Goal: Check status: Check status

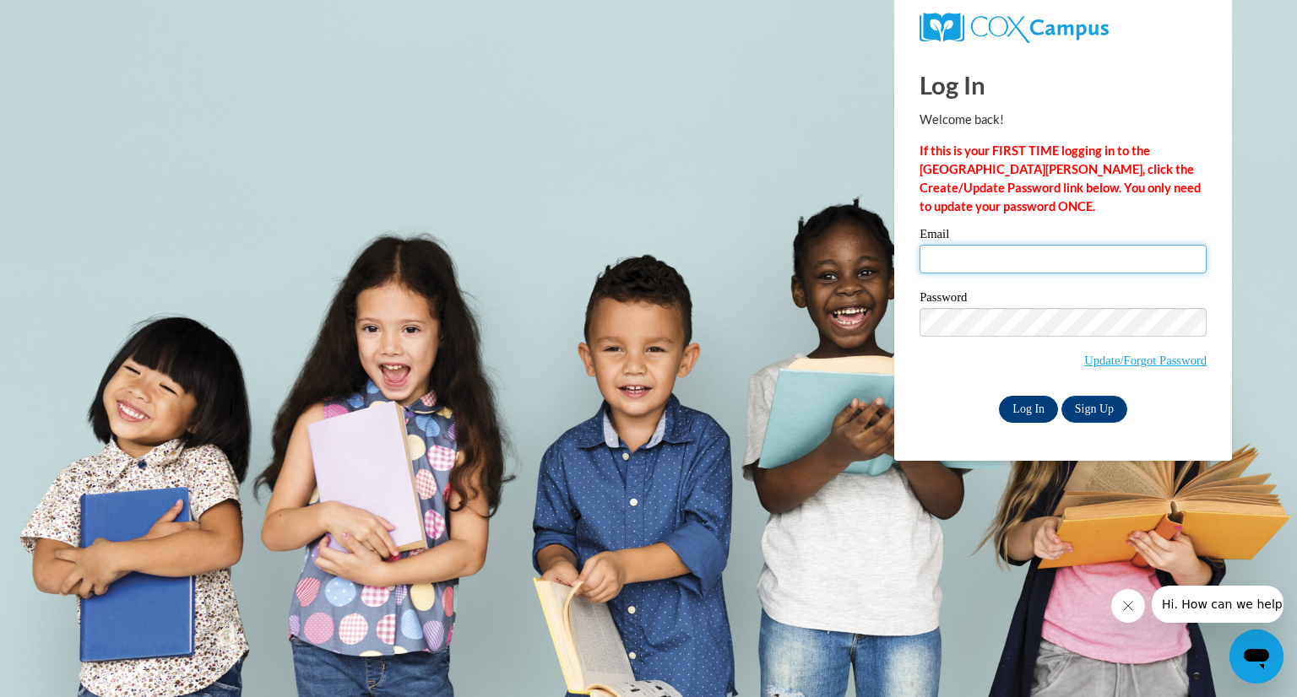
type input "[EMAIL_ADDRESS][DOMAIN_NAME]"
click at [1022, 412] on input "Log In" at bounding box center [1028, 409] width 59 height 27
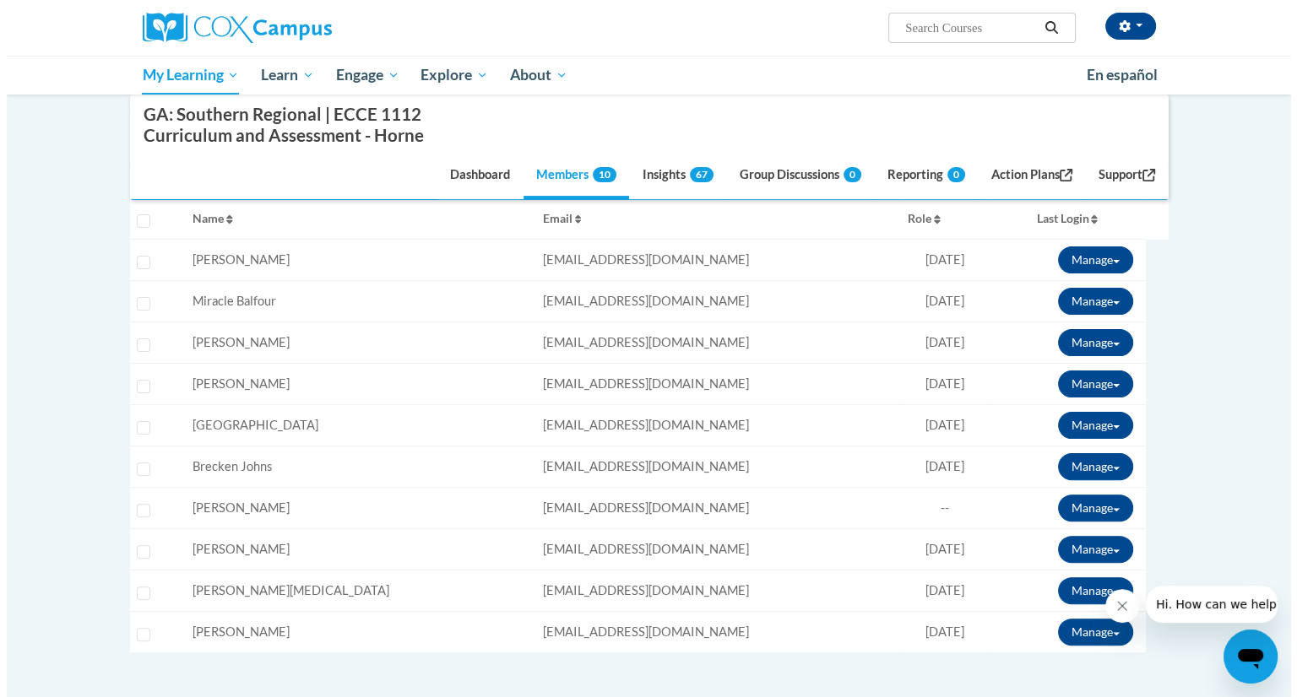
scroll to position [345, 0]
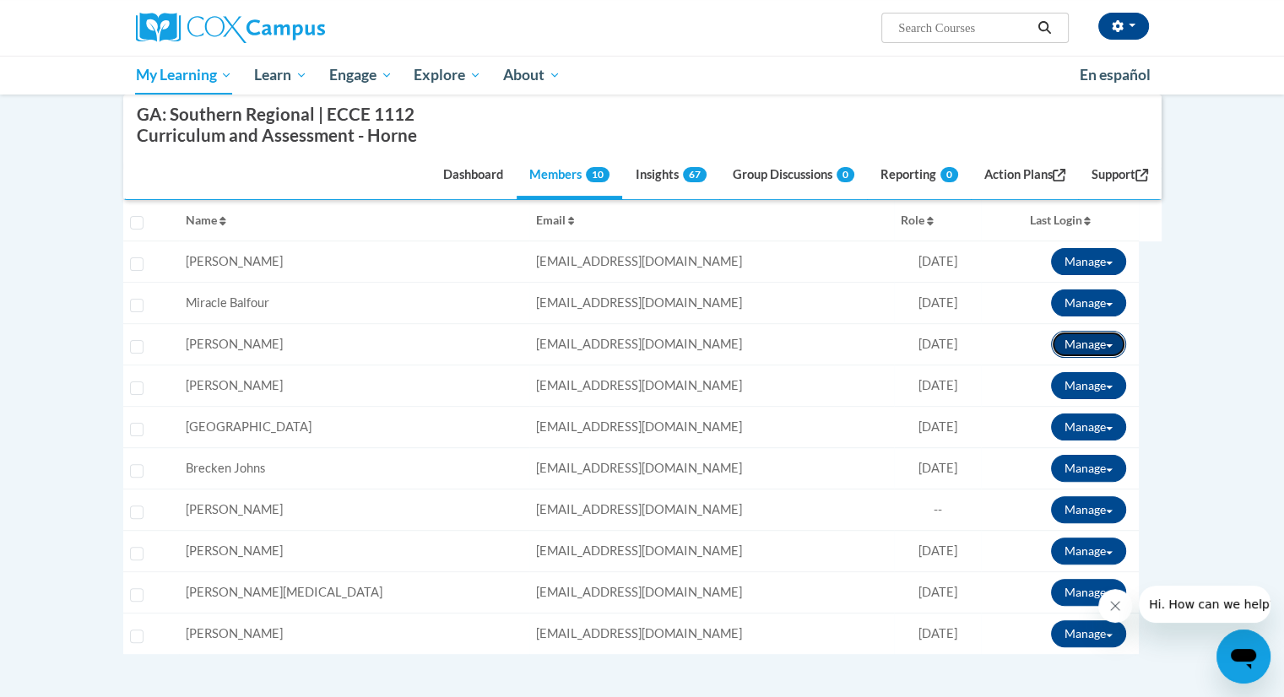
click at [1101, 345] on button "Manage" at bounding box center [1088, 344] width 75 height 27
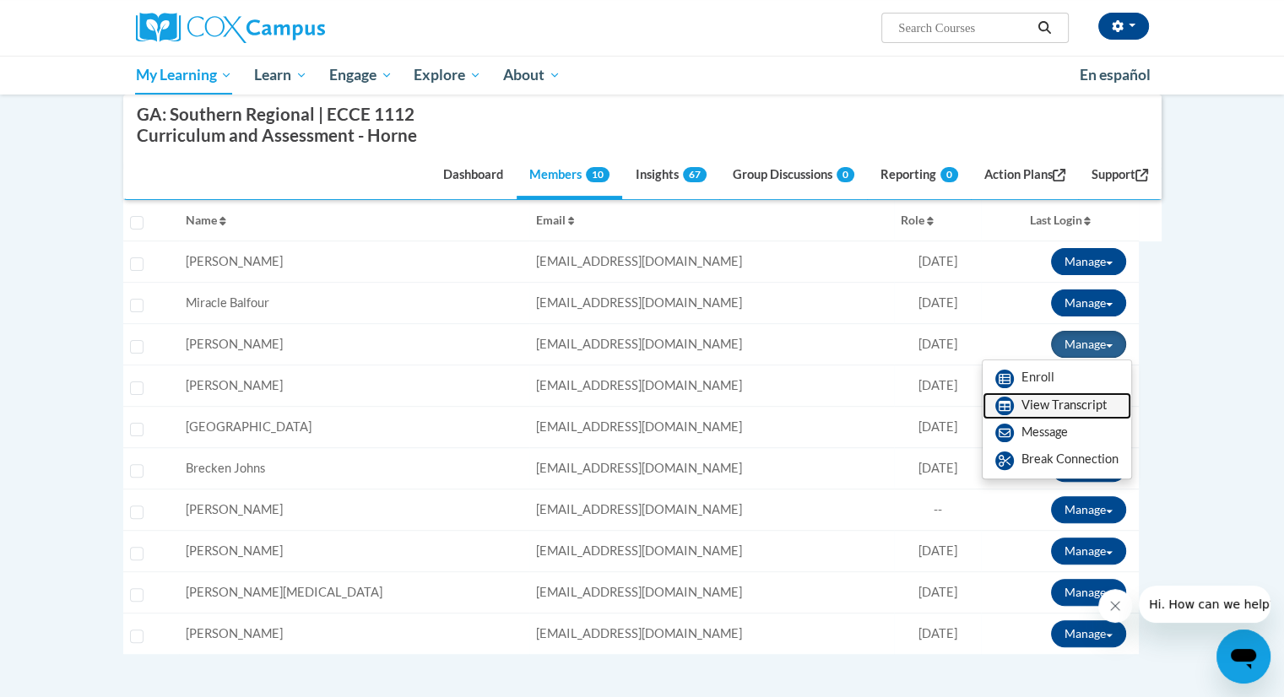
click at [1076, 409] on link "View Transcript" at bounding box center [1057, 406] width 149 height 27
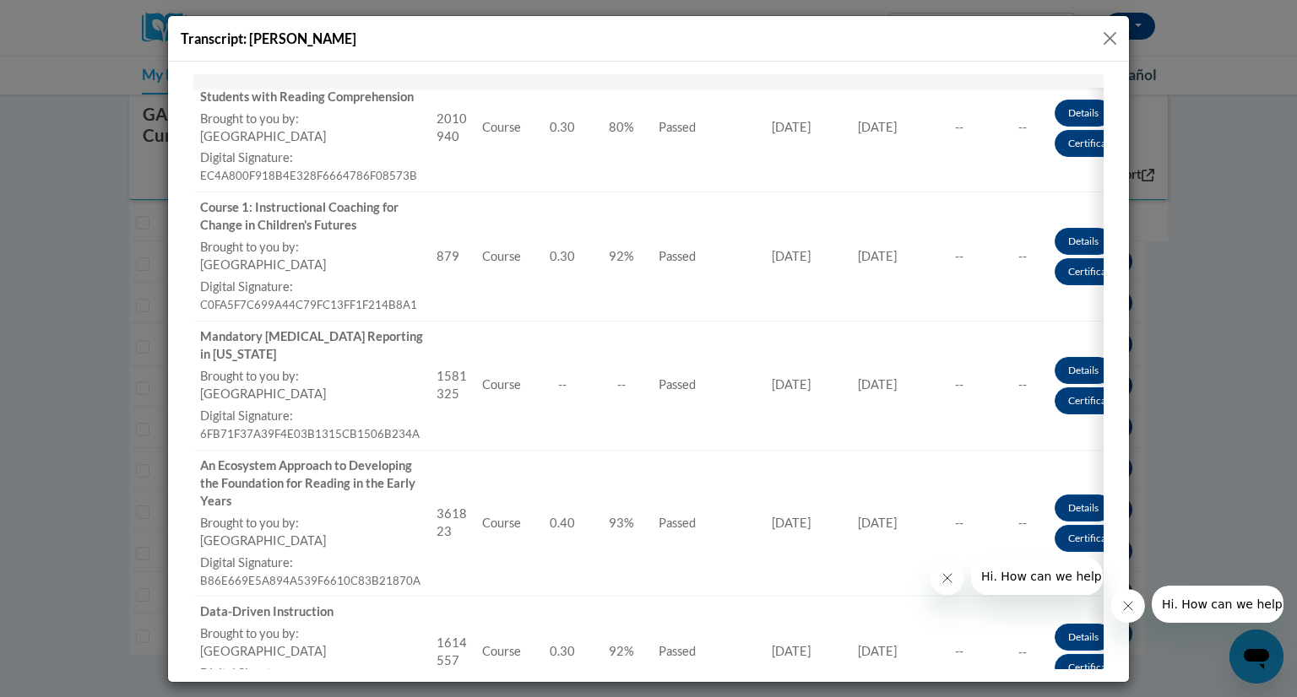
scroll to position [361, 0]
click at [1115, 35] on button "Close" at bounding box center [1109, 38] width 21 height 21
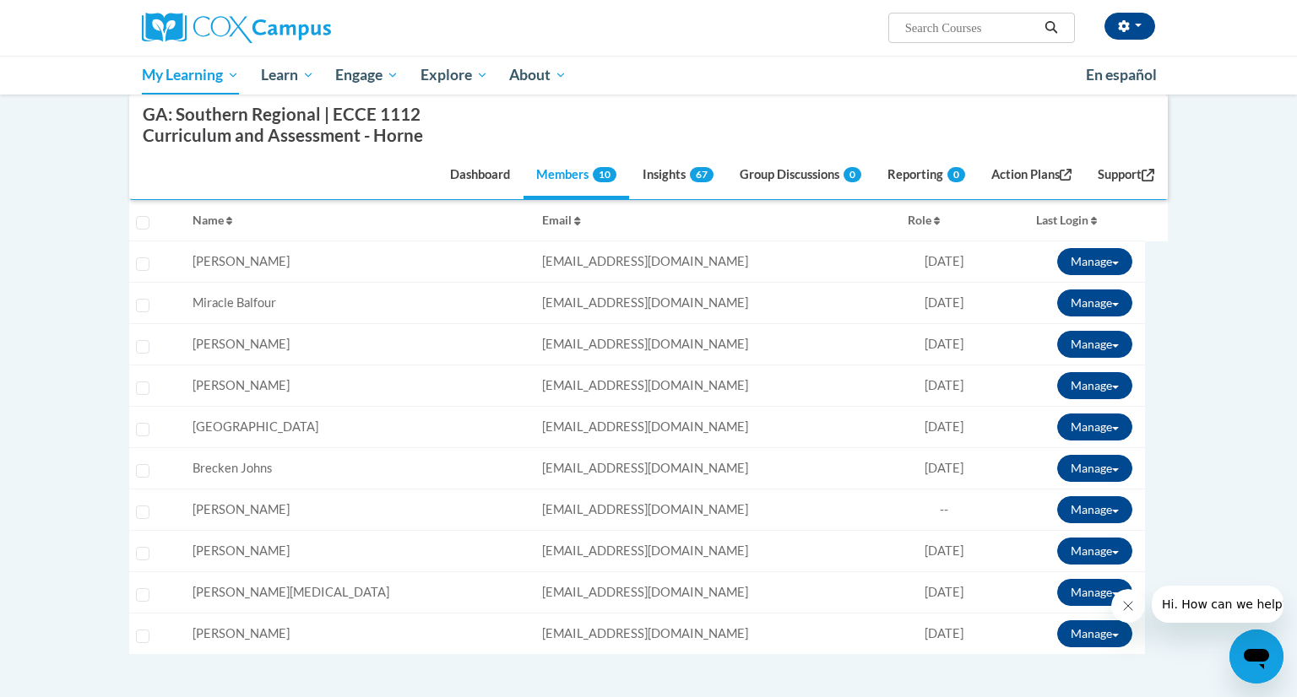
scroll to position [0, 0]
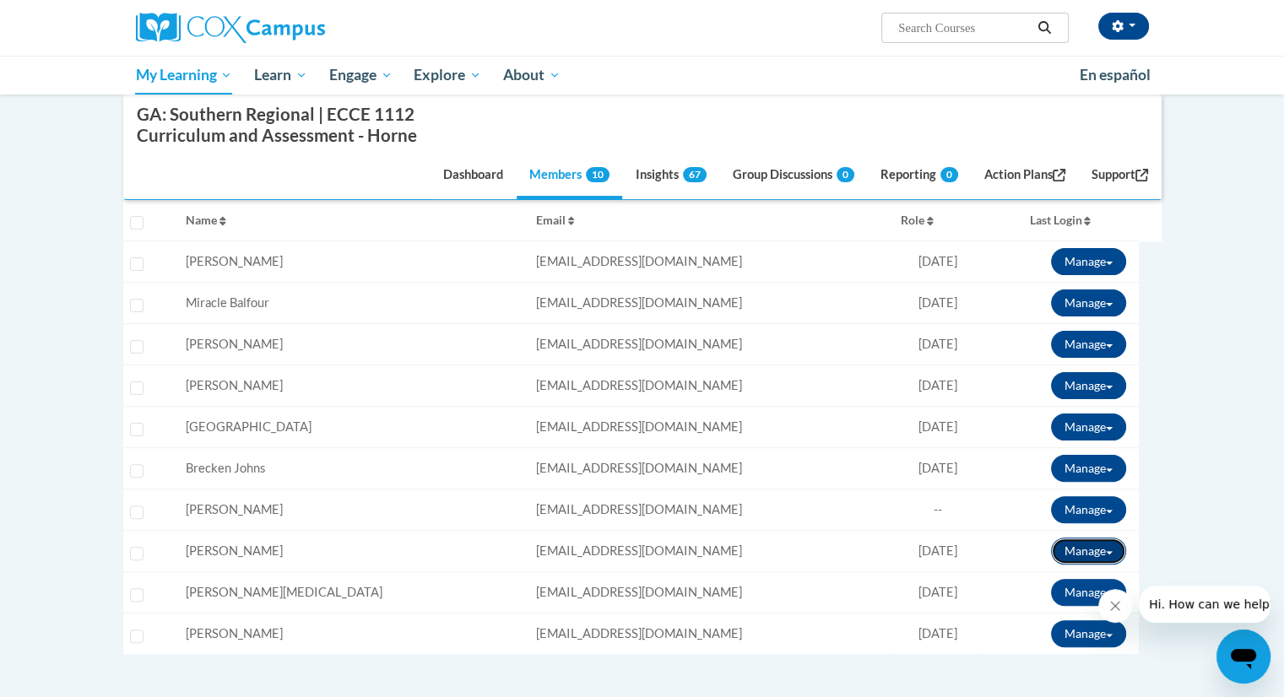
click at [1113, 546] on button "Manage" at bounding box center [1088, 551] width 75 height 27
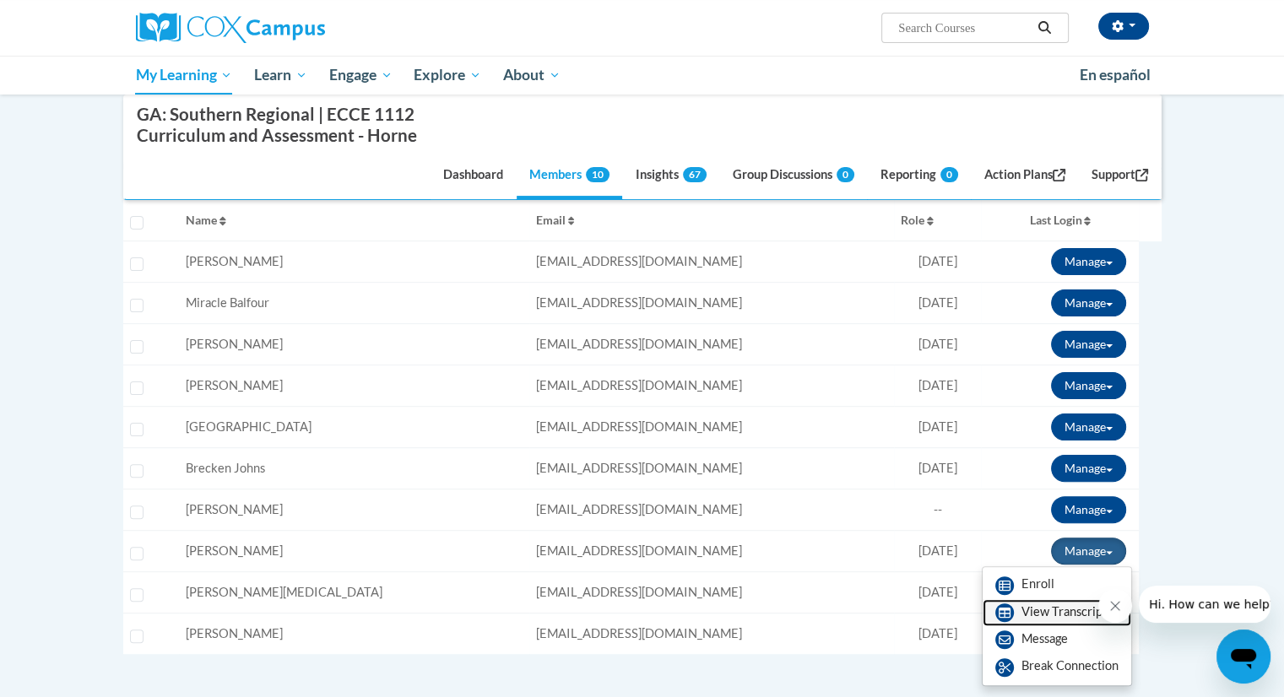
click at [1074, 610] on link "View Transcript" at bounding box center [1057, 613] width 149 height 27
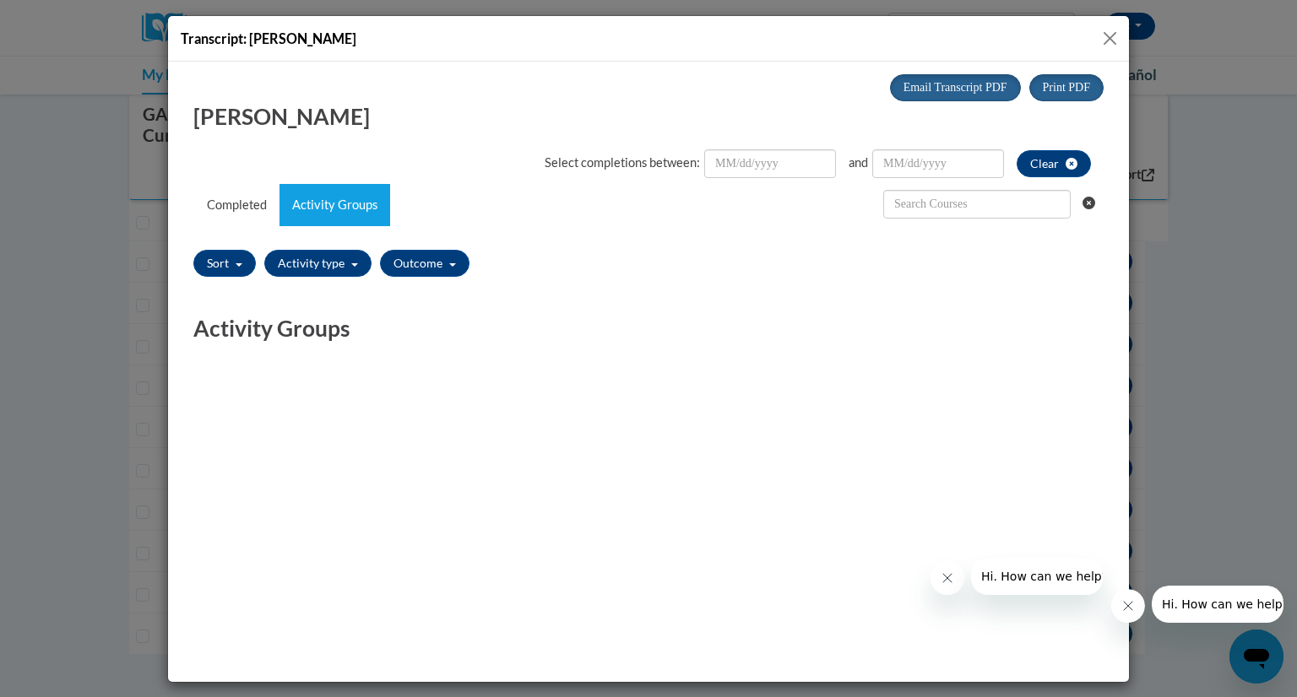
click at [1110, 41] on button "Close" at bounding box center [1109, 38] width 21 height 21
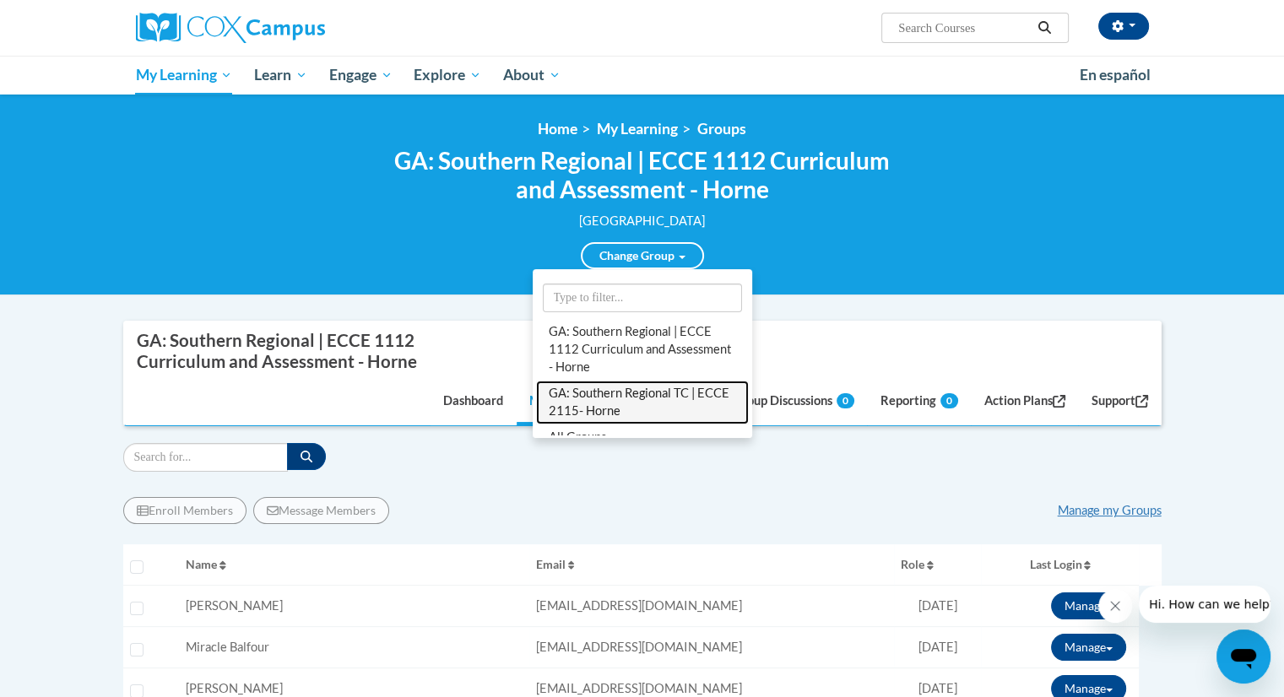
click at [616, 410] on link "GA: Southern Regional TC | ECCE 2115- Horne" at bounding box center [642, 403] width 213 height 44
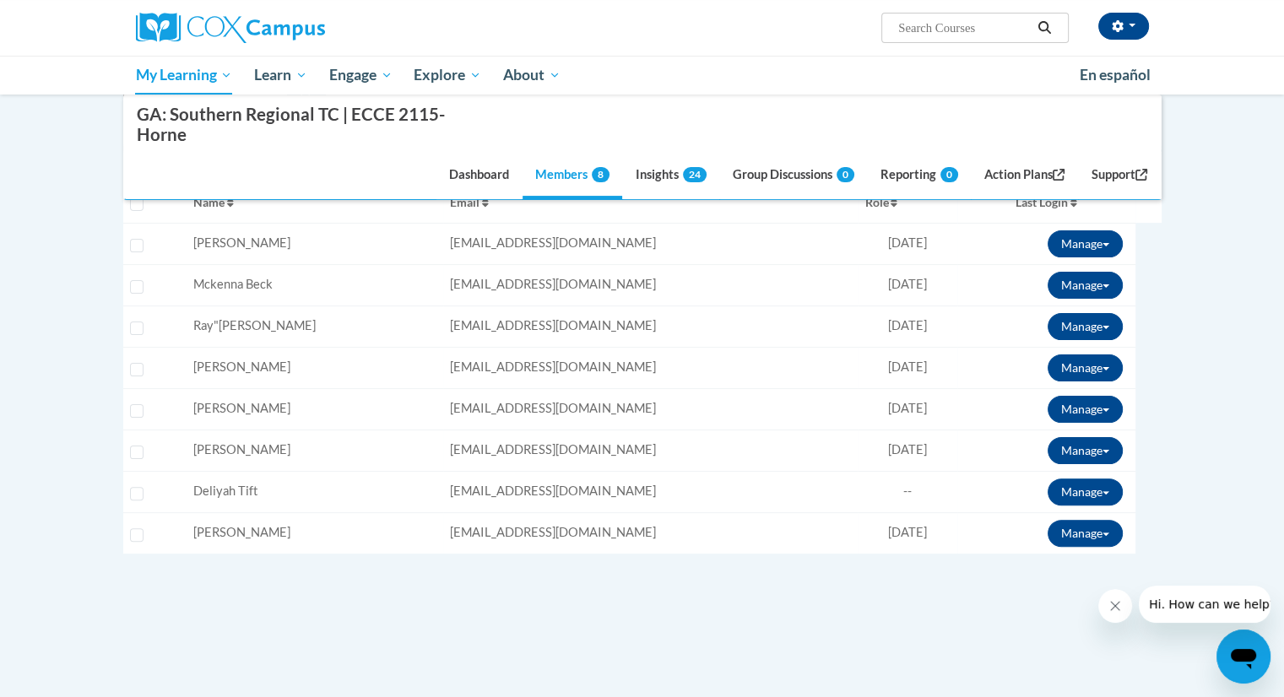
scroll to position [185, 0]
